Goal: Task Accomplishment & Management: Manage account settings

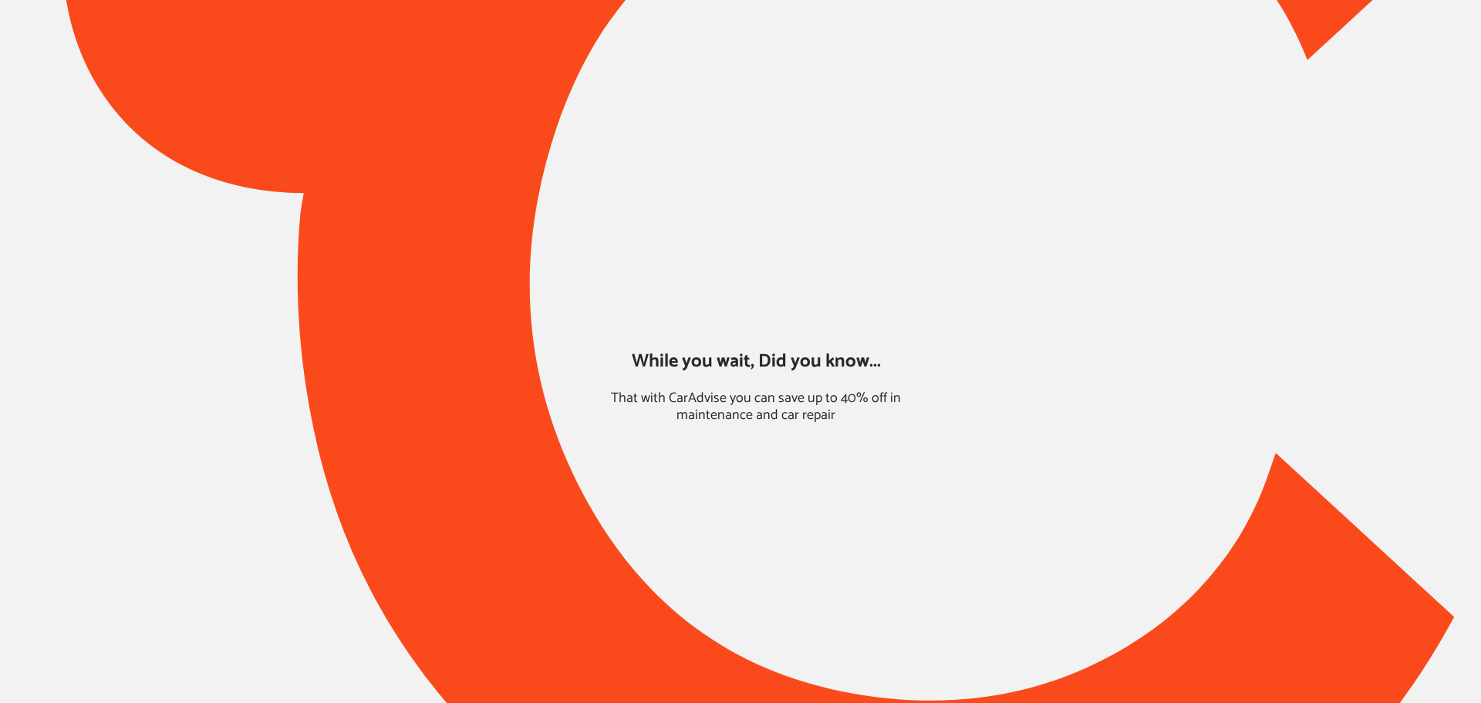
type input "*****"
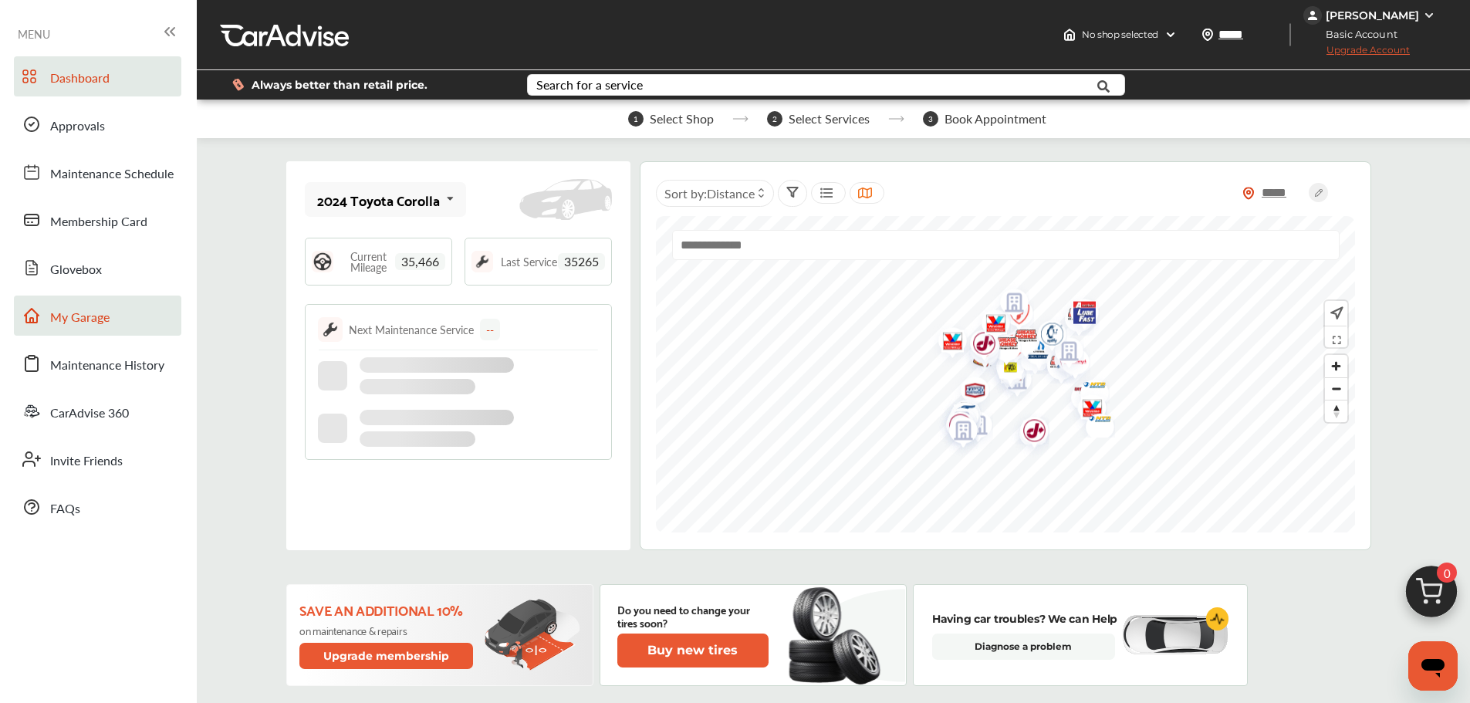
click at [67, 315] on span "My Garage" at bounding box center [79, 318] width 59 height 20
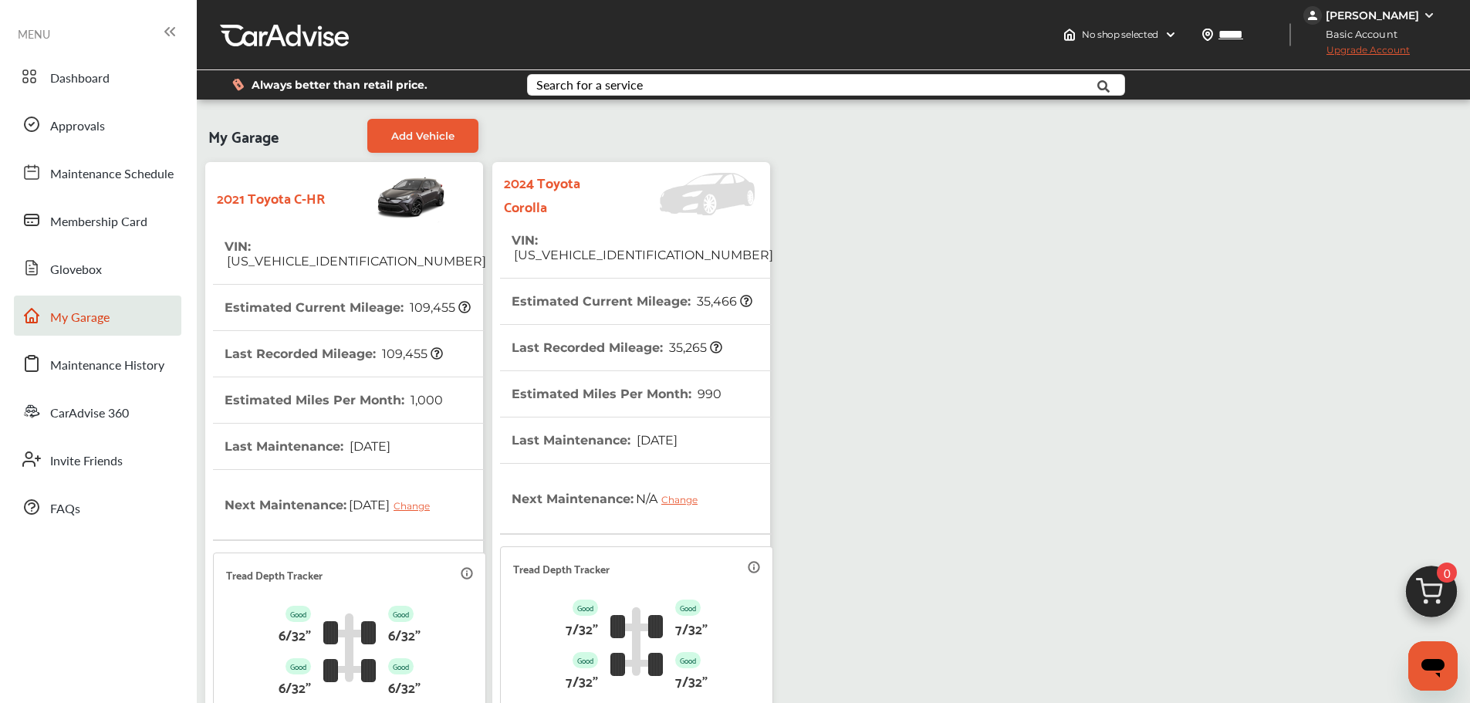
click at [406, 256] on tr "VIN : [US_VEHICLE_IDENTIFICATION_NUMBER]" at bounding box center [349, 254] width 273 height 61
